Goal: Information Seeking & Learning: Find specific page/section

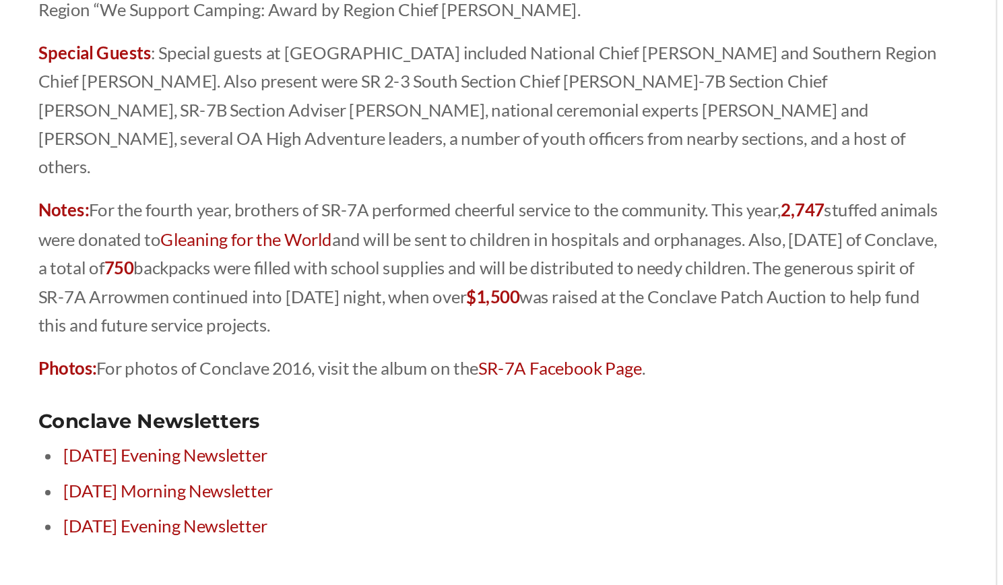
scroll to position [372, 0]
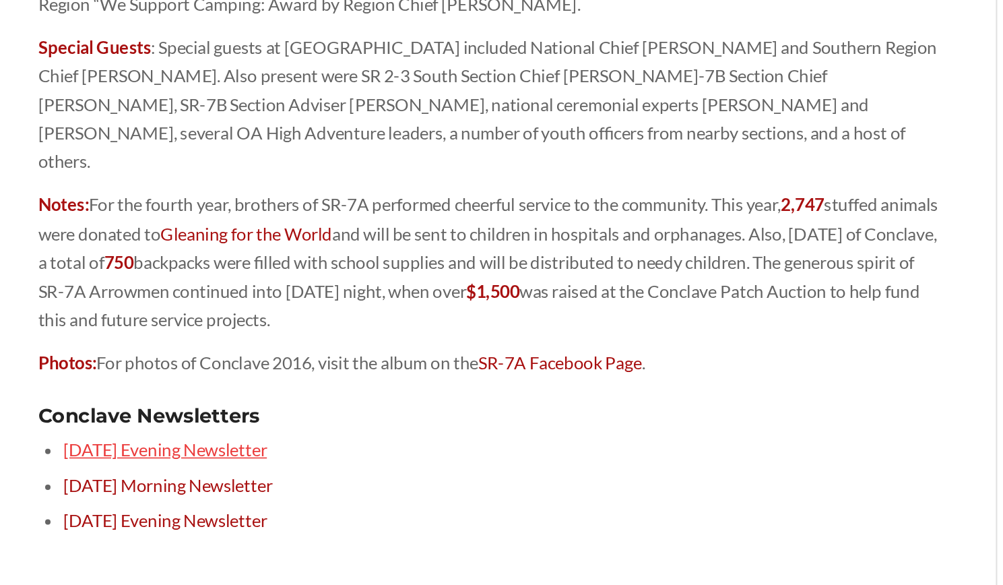
click at [214, 494] on link "[DATE] Evening Newsletter" at bounding box center [173, 500] width 127 height 13
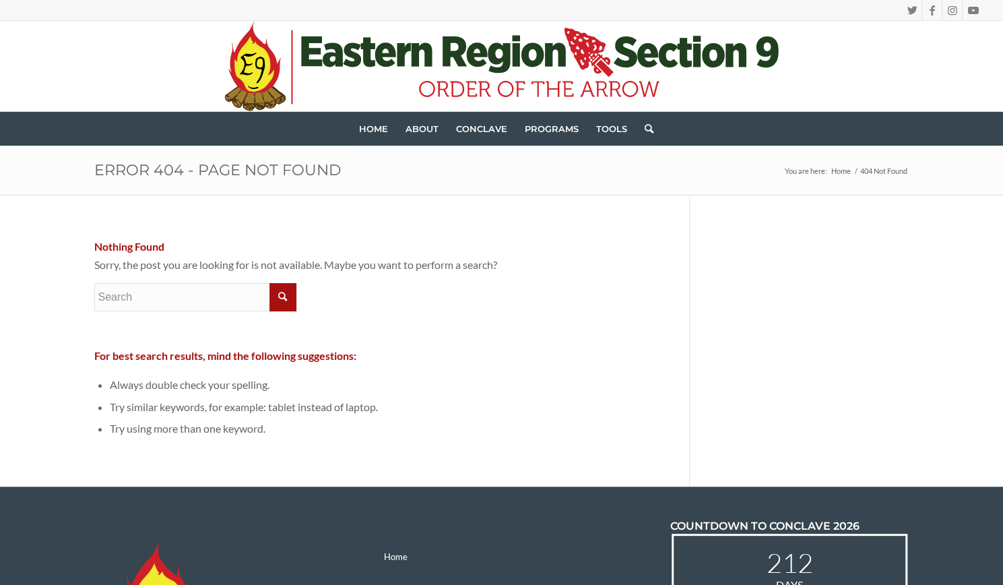
click at [433, 60] on icon ".st0{fill:#[DATE];} .st1{fill:#203F1F;} .st2{fill-rule:evenodd;clip-rule:evenod…" at bounding box center [501, 66] width 555 height 90
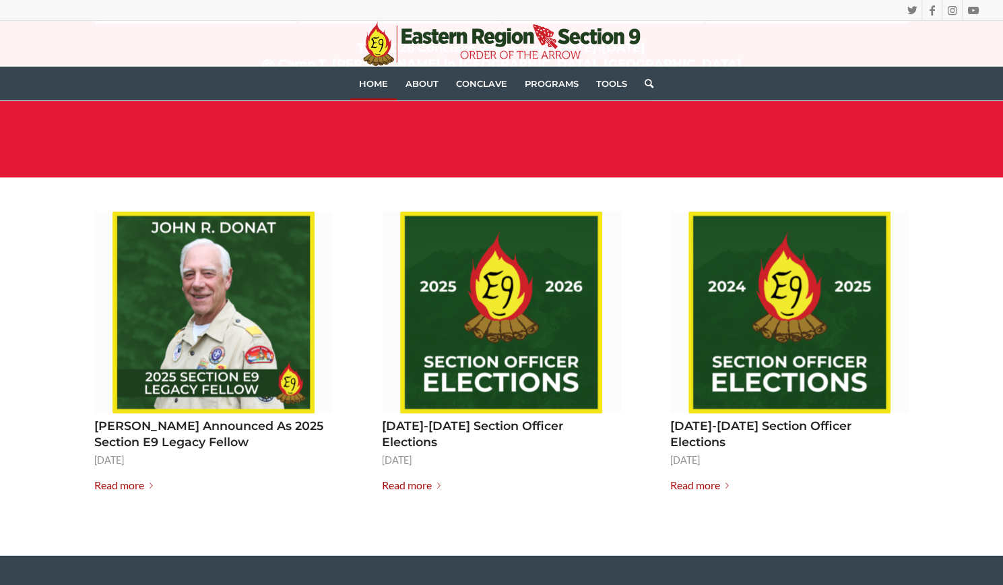
scroll to position [1612, 0]
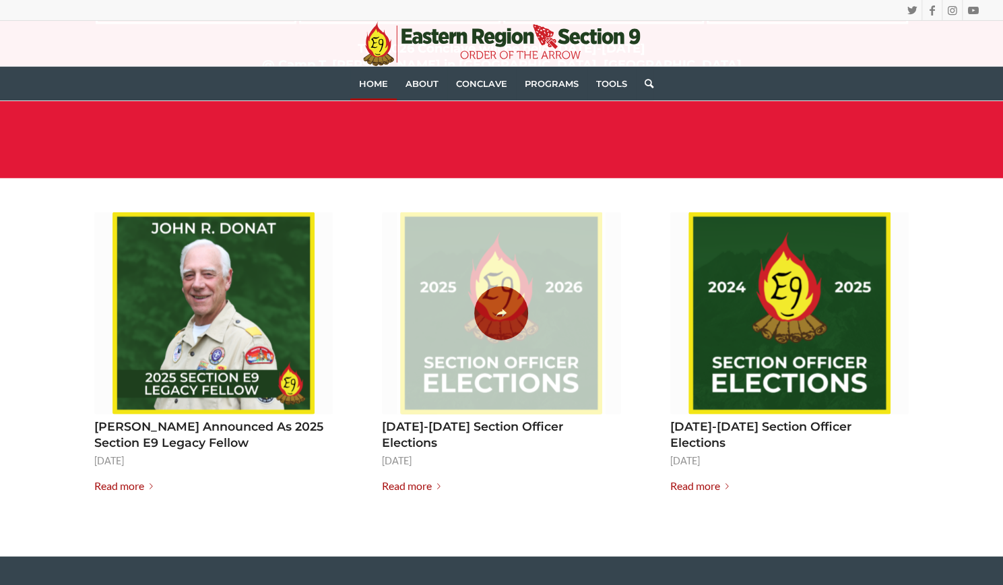
click at [511, 320] on span at bounding box center [501, 313] width 209 height 202
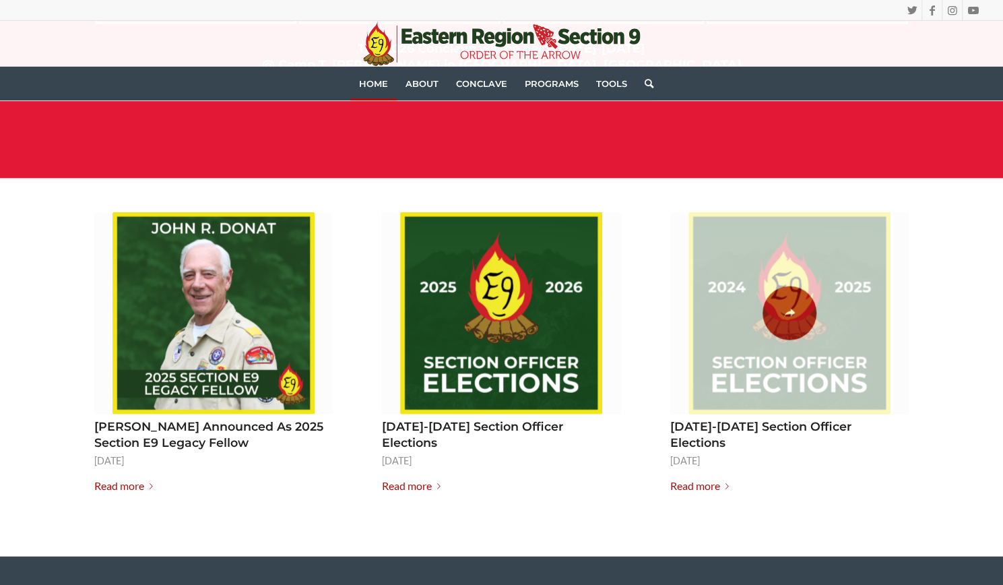
click at [757, 300] on span at bounding box center [789, 313] width 209 height 202
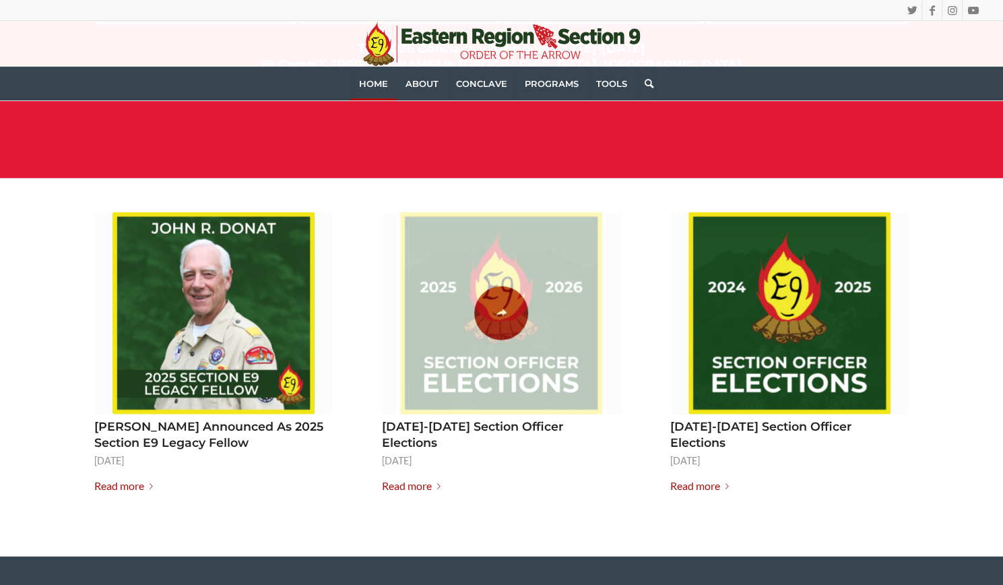
scroll to position [1373, 0]
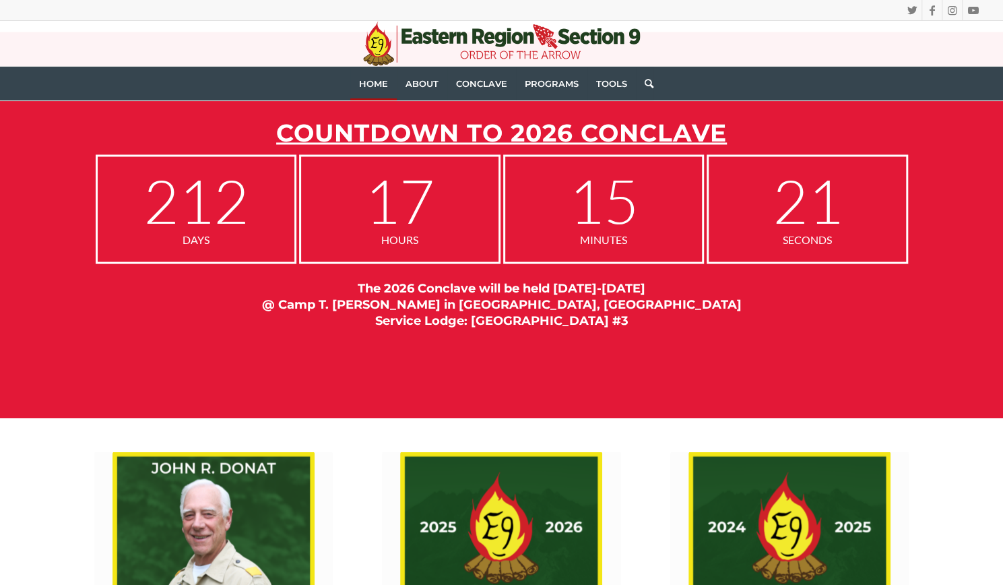
click at [378, 80] on span "Home" at bounding box center [373, 83] width 29 height 11
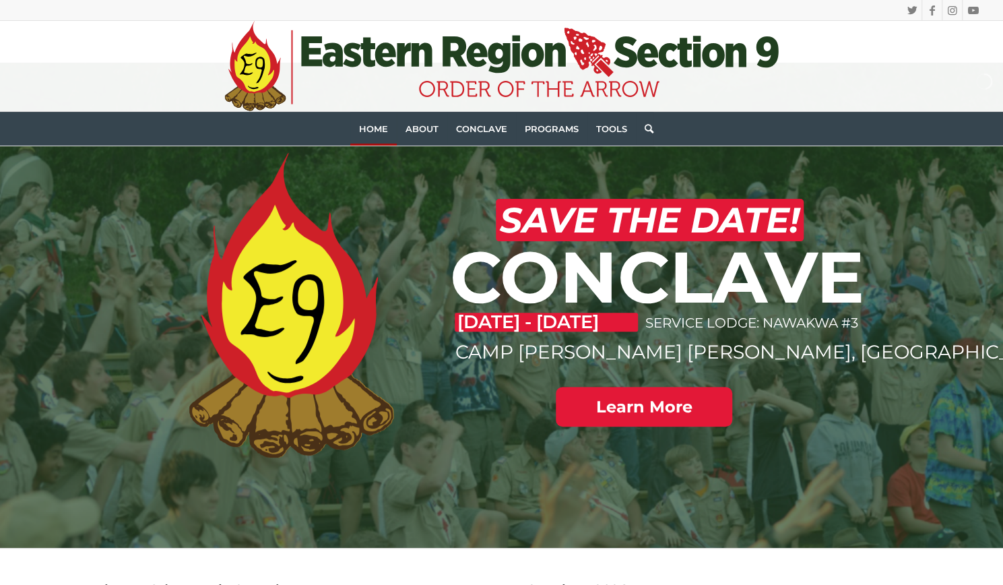
scroll to position [0, 0]
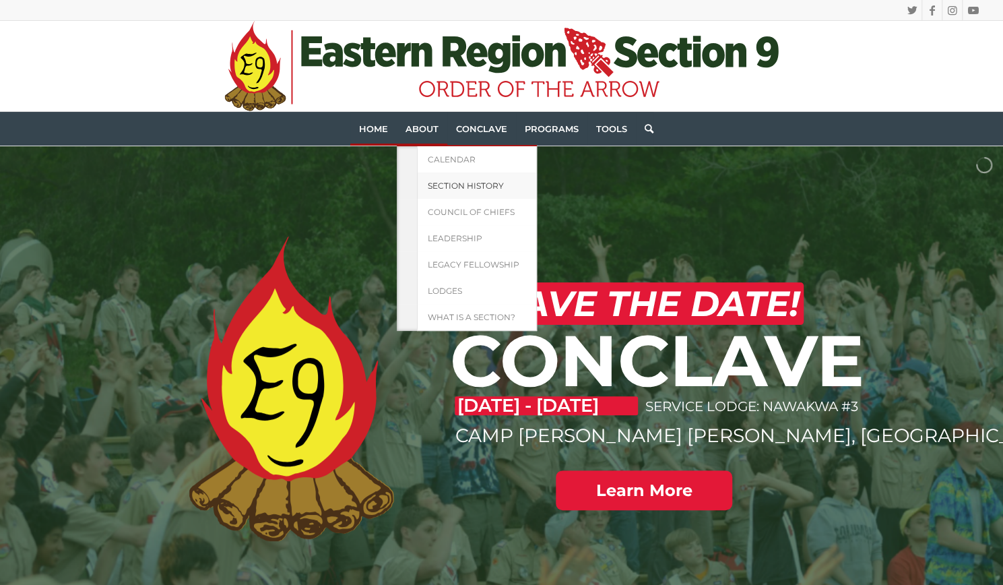
click at [451, 188] on span "Section History" at bounding box center [466, 186] width 76 height 10
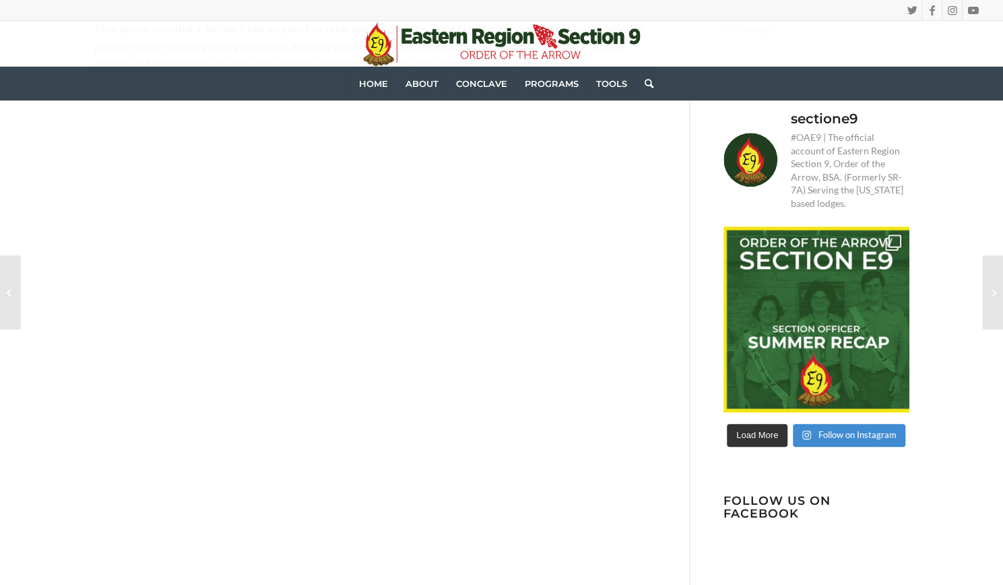
scroll to position [362, 0]
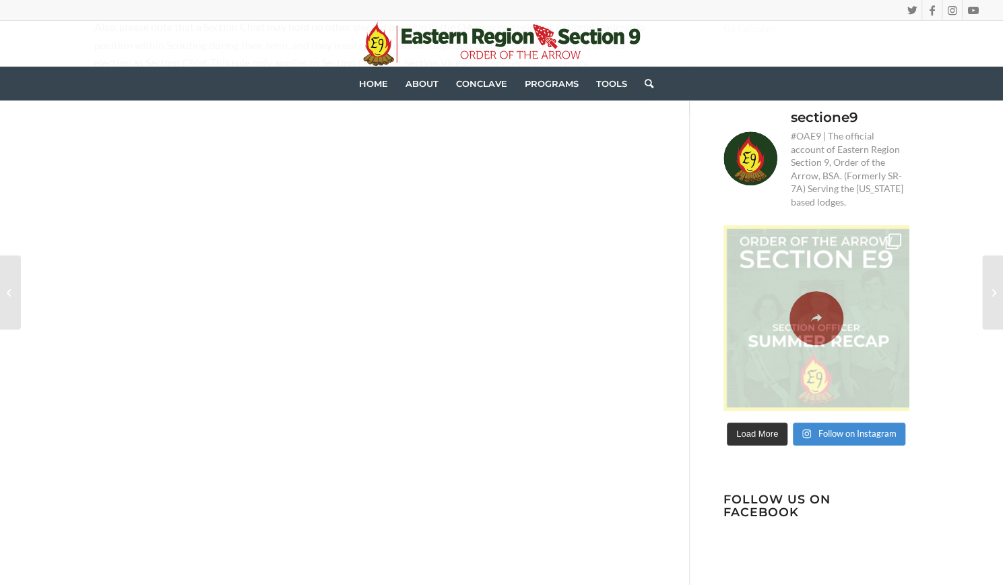
click at [844, 345] on span at bounding box center [816, 318] width 193 height 186
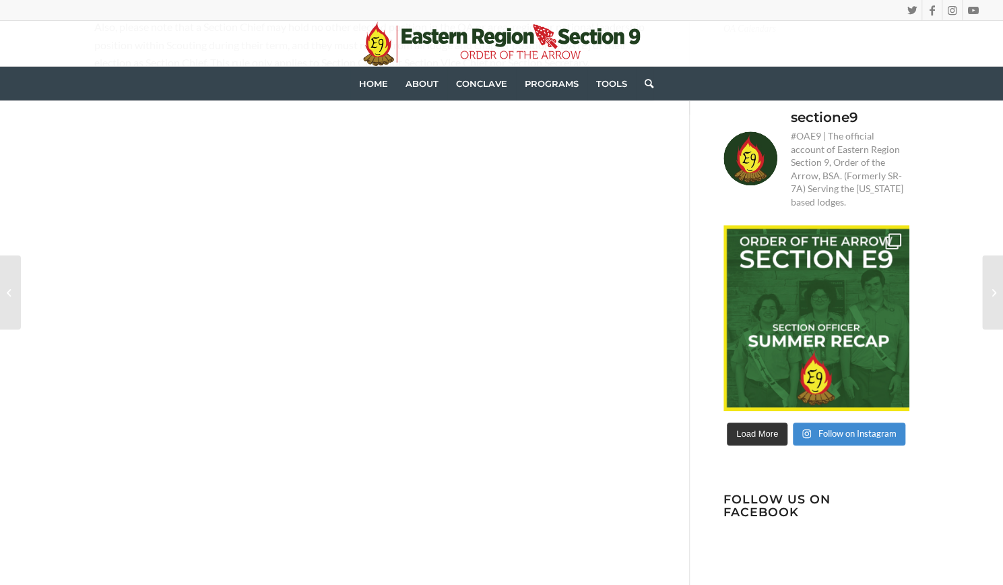
scroll to position [0, 0]
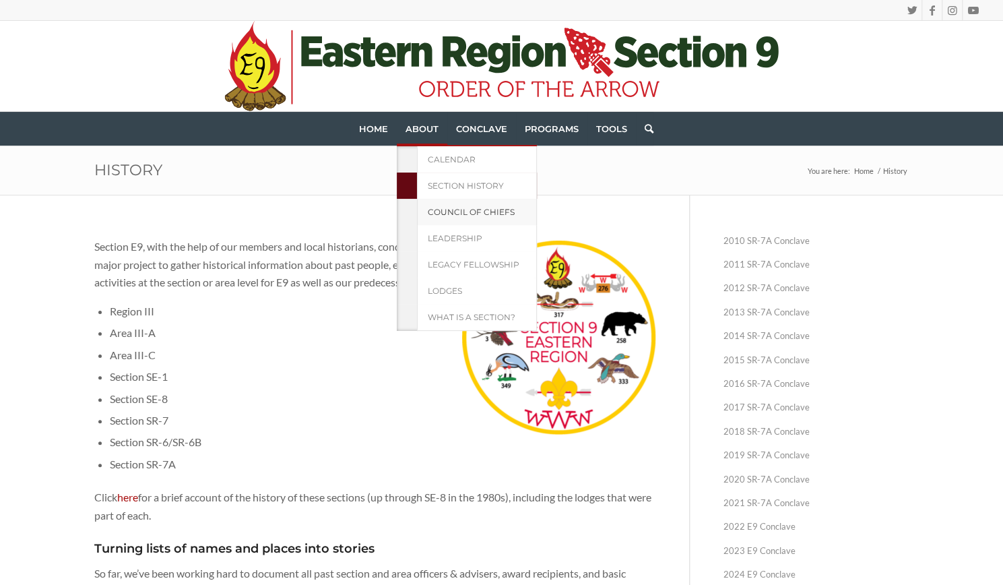
click at [464, 210] on span "Council of Chiefs" at bounding box center [471, 212] width 87 height 10
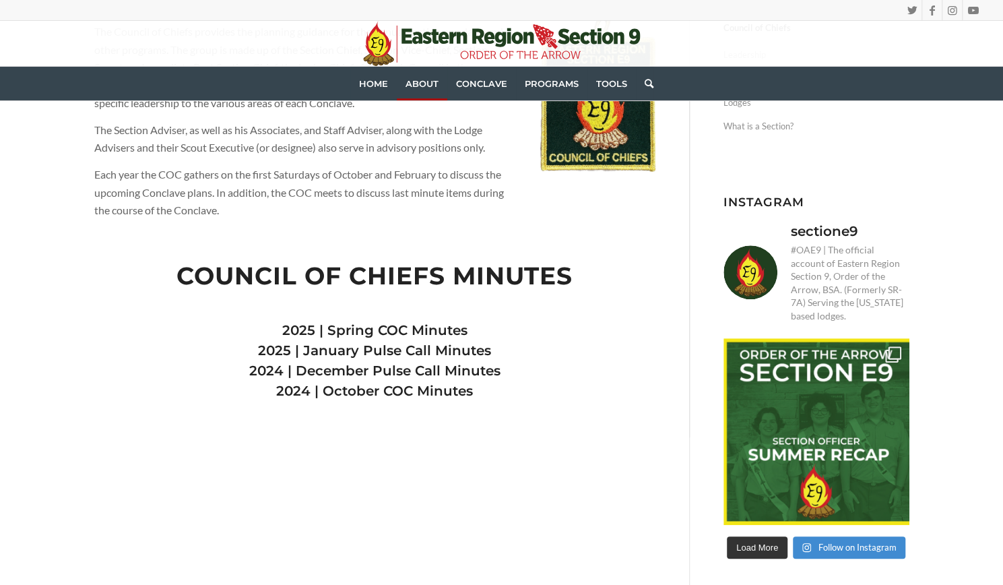
scroll to position [222, 0]
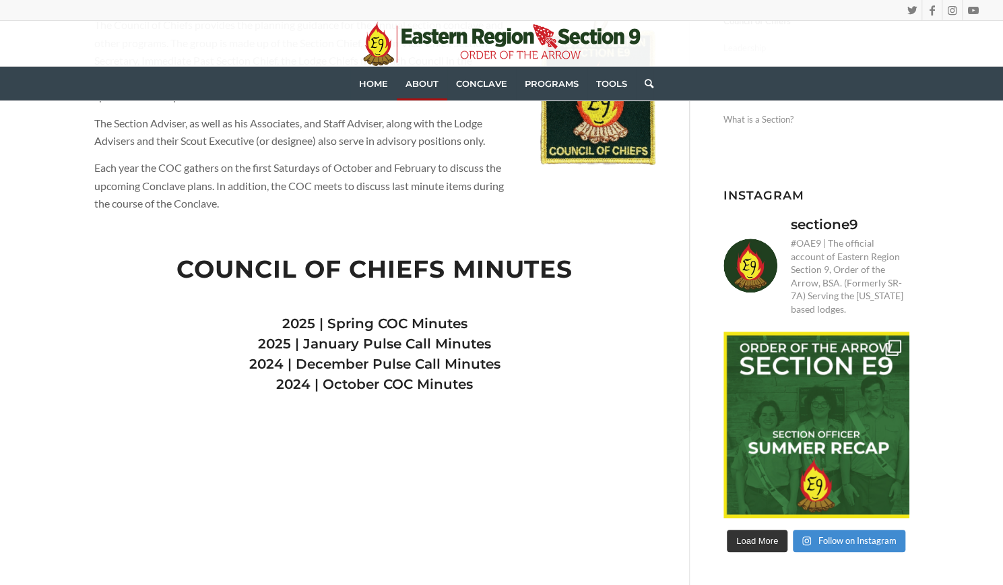
click at [368, 324] on link "2025 | Spring COC Minutes" at bounding box center [374, 323] width 185 height 16
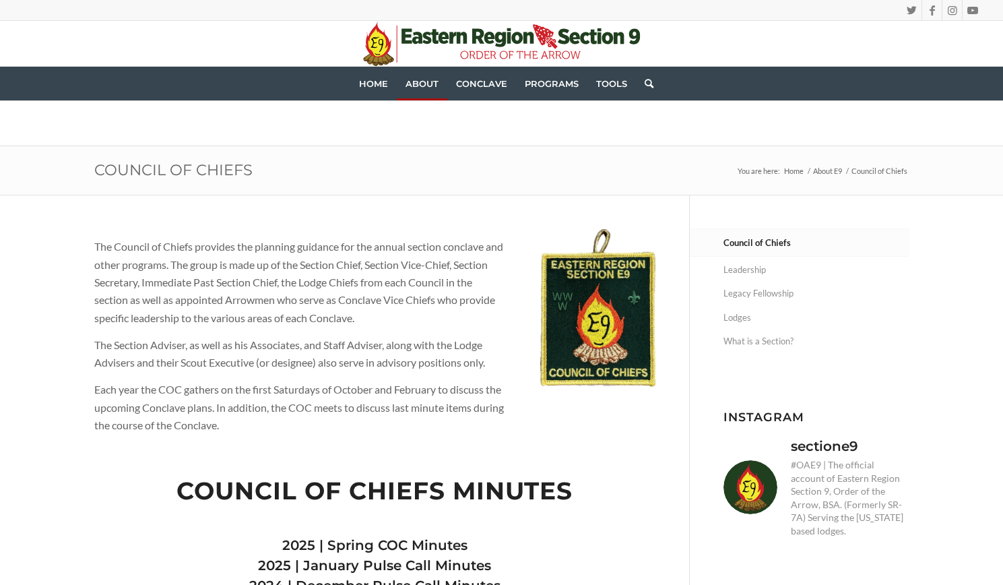
scroll to position [222, 0]
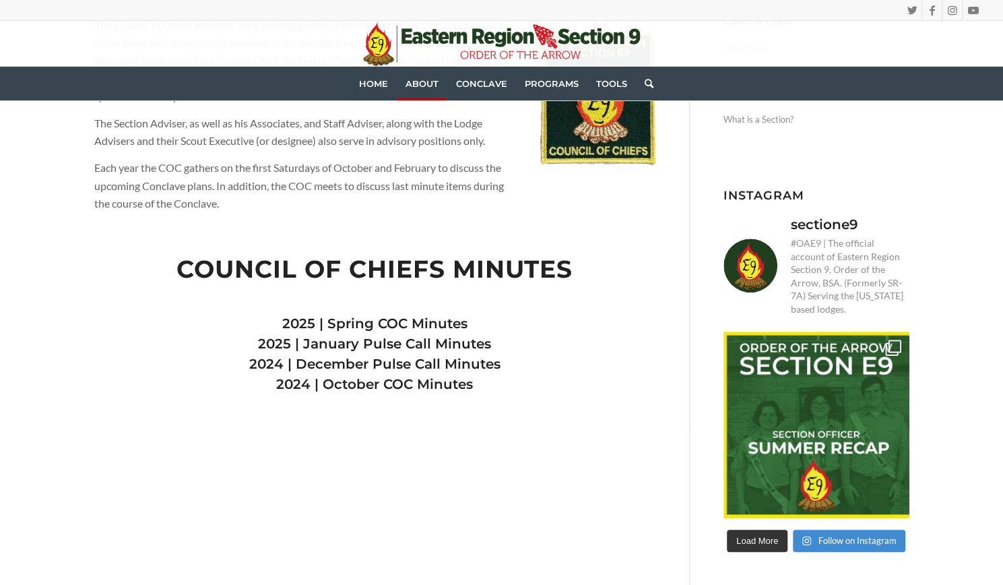
click at [383, 339] on link "2025 | January Pulse Call Minutes" at bounding box center [374, 344] width 233 height 16
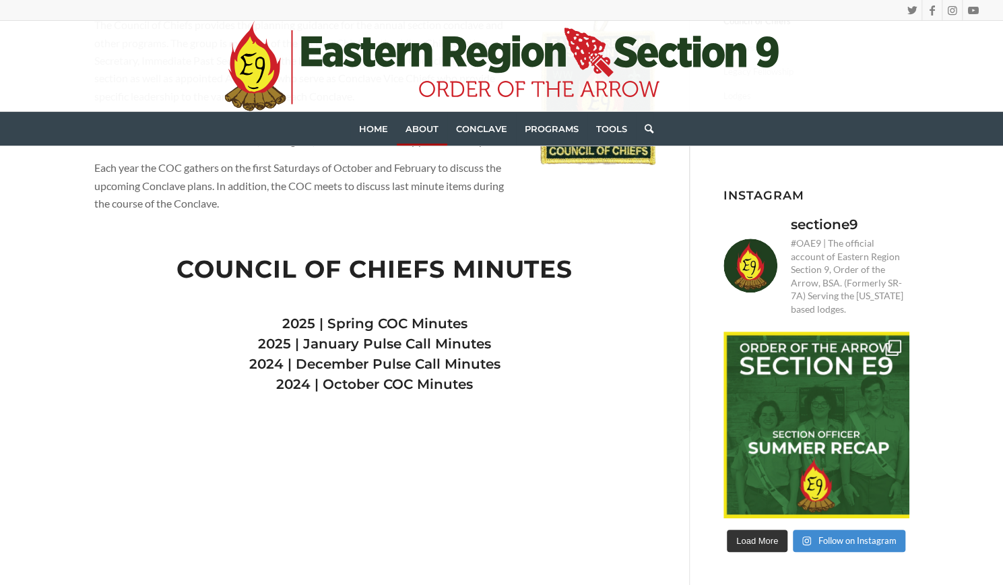
scroll to position [0, 0]
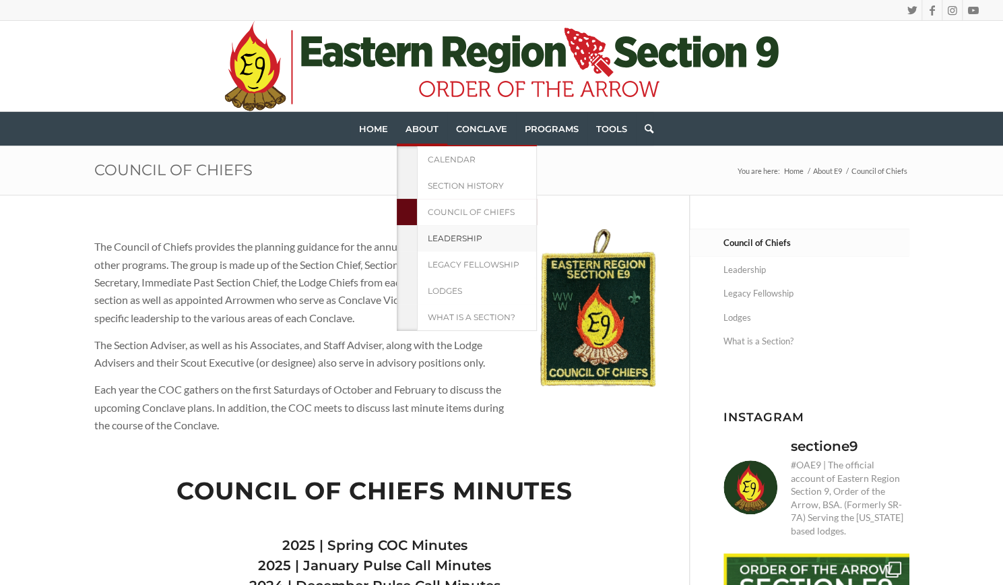
click at [451, 234] on span "Leadership" at bounding box center [455, 238] width 55 height 10
